Goal: Find specific page/section

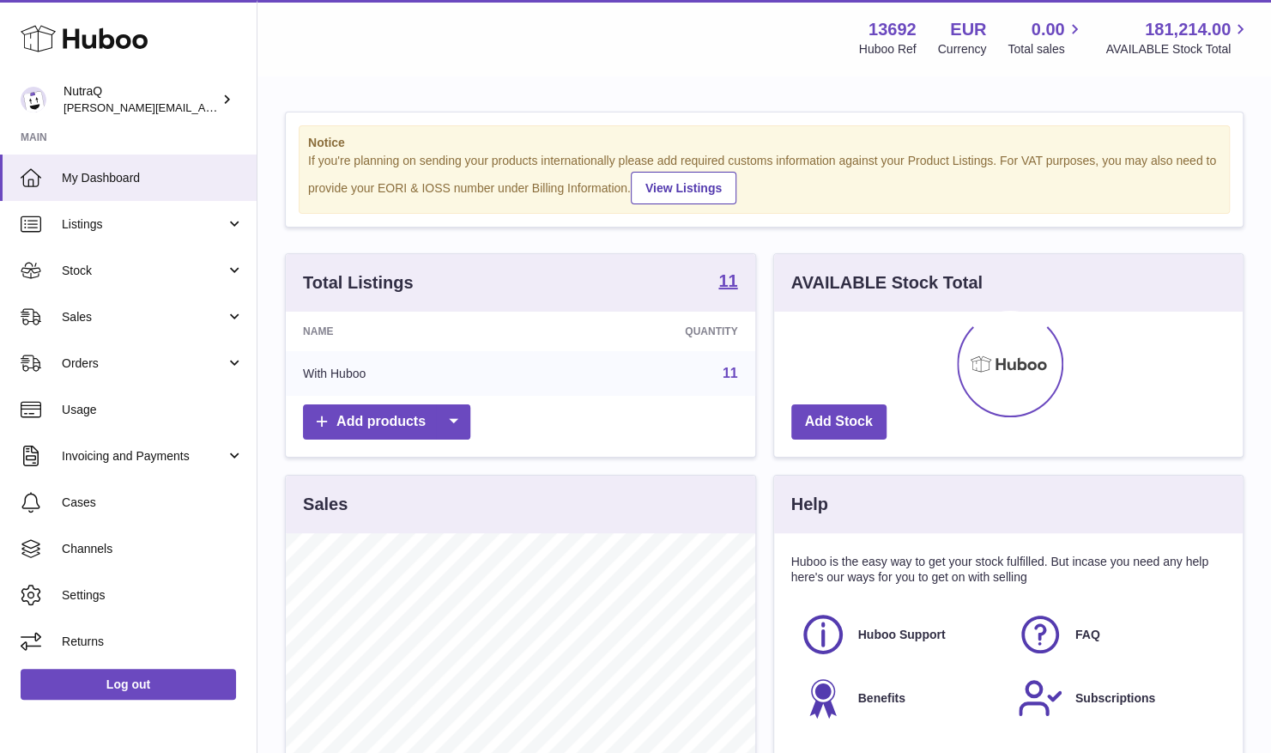
scroll to position [268, 469]
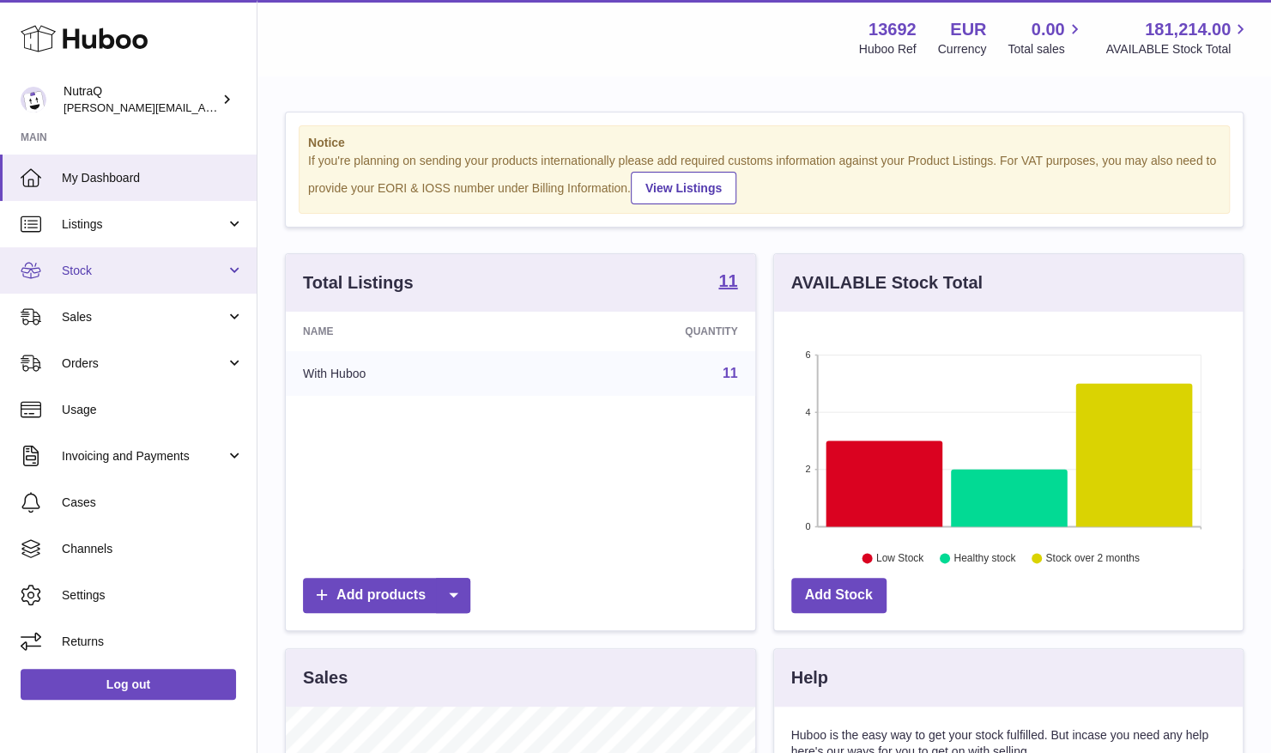
click at [244, 264] on link "Stock" at bounding box center [128, 270] width 257 height 46
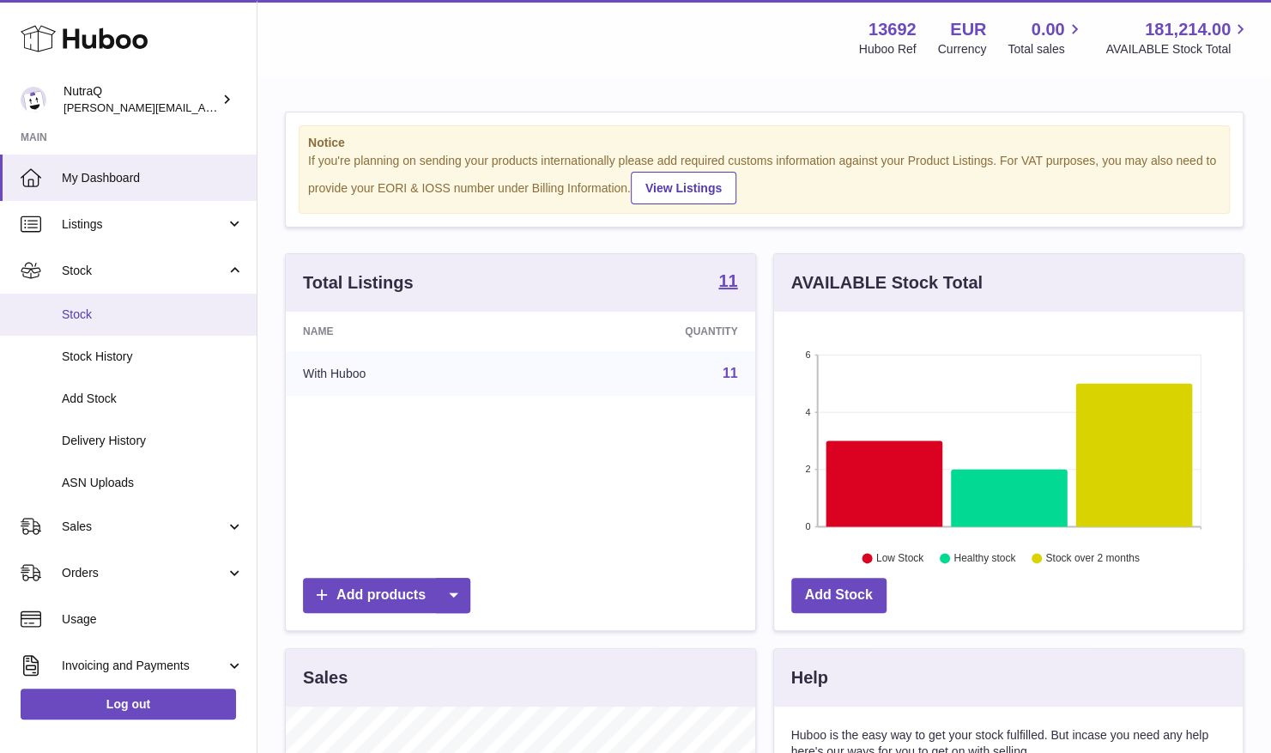
click at [191, 310] on span "Stock" at bounding box center [153, 314] width 182 height 16
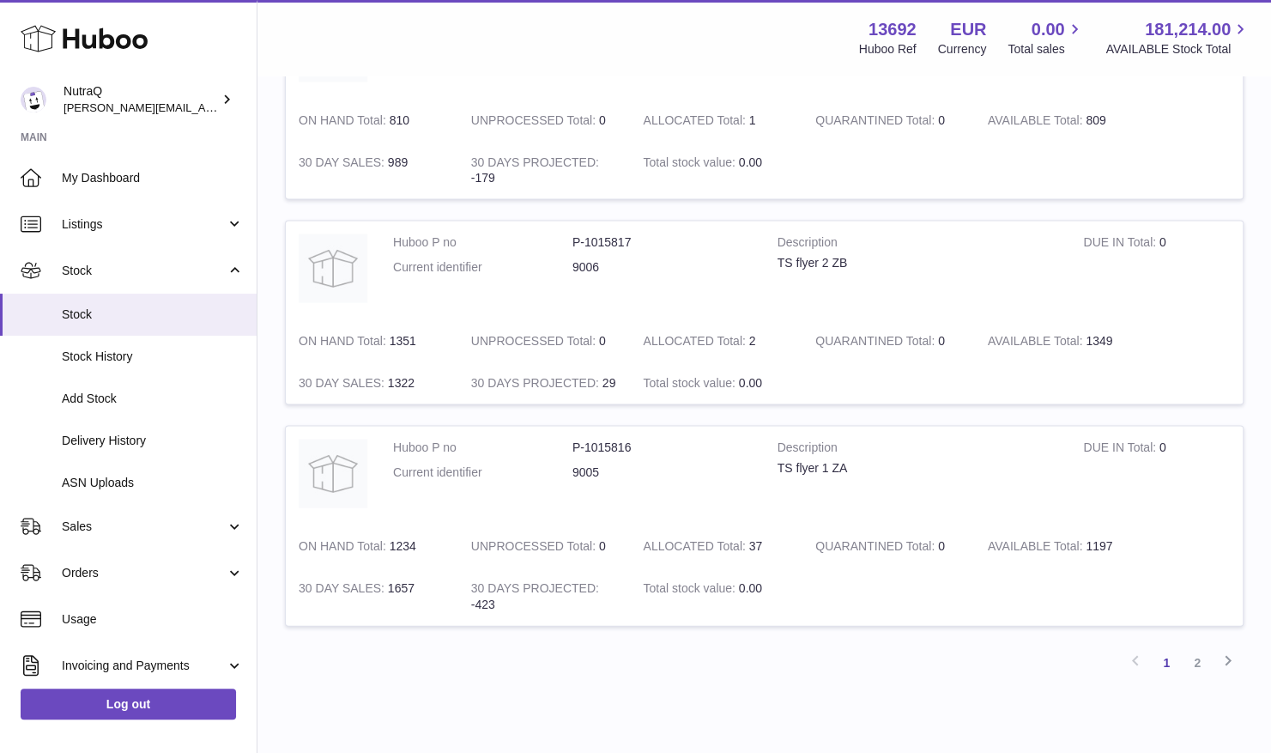
scroll to position [1877, 0]
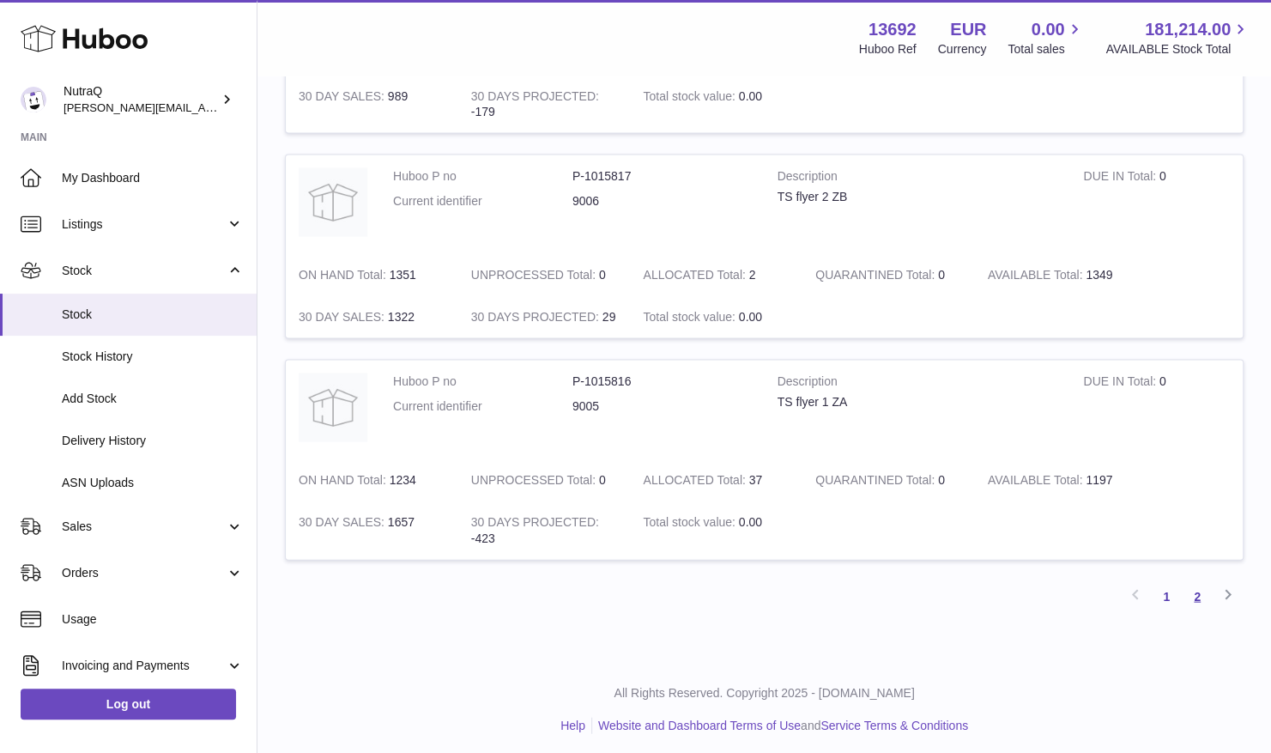
click at [1197, 588] on link "2" at bounding box center [1197, 595] width 31 height 31
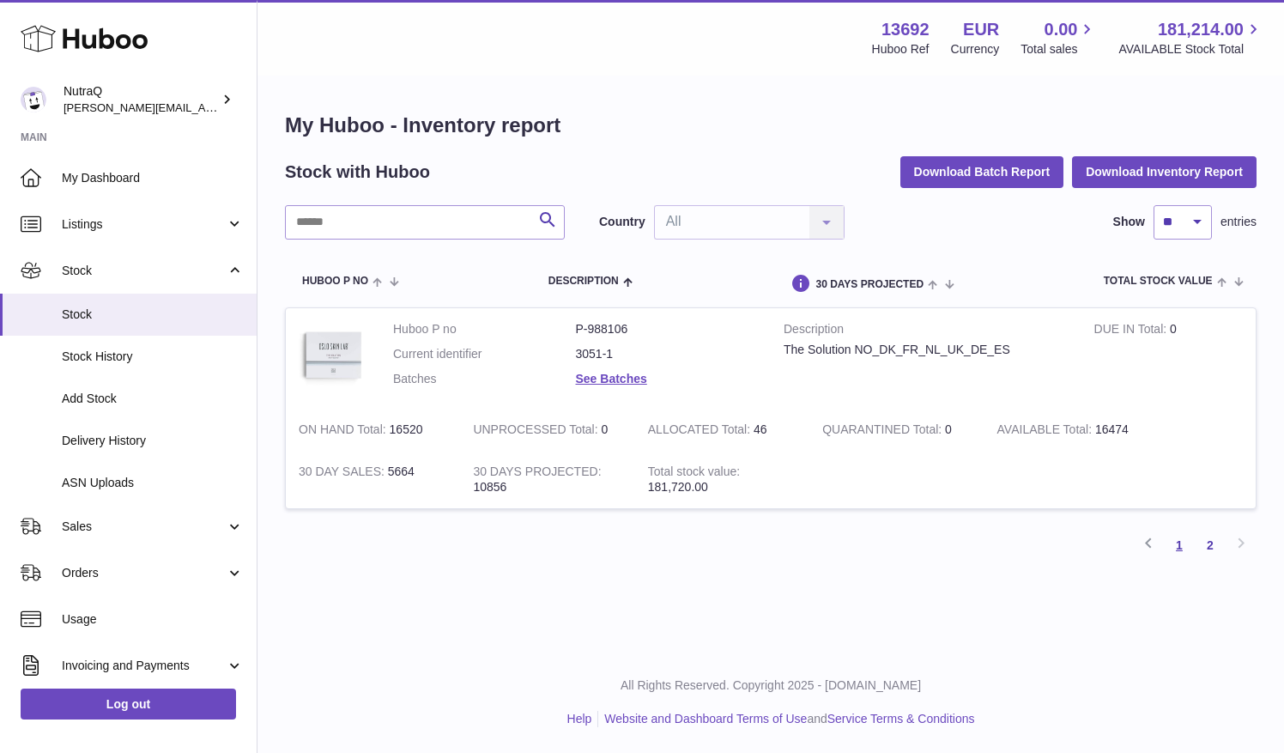
click at [1178, 544] on link "1" at bounding box center [1179, 545] width 31 height 31
